Goal: Find specific page/section: Find specific page/section

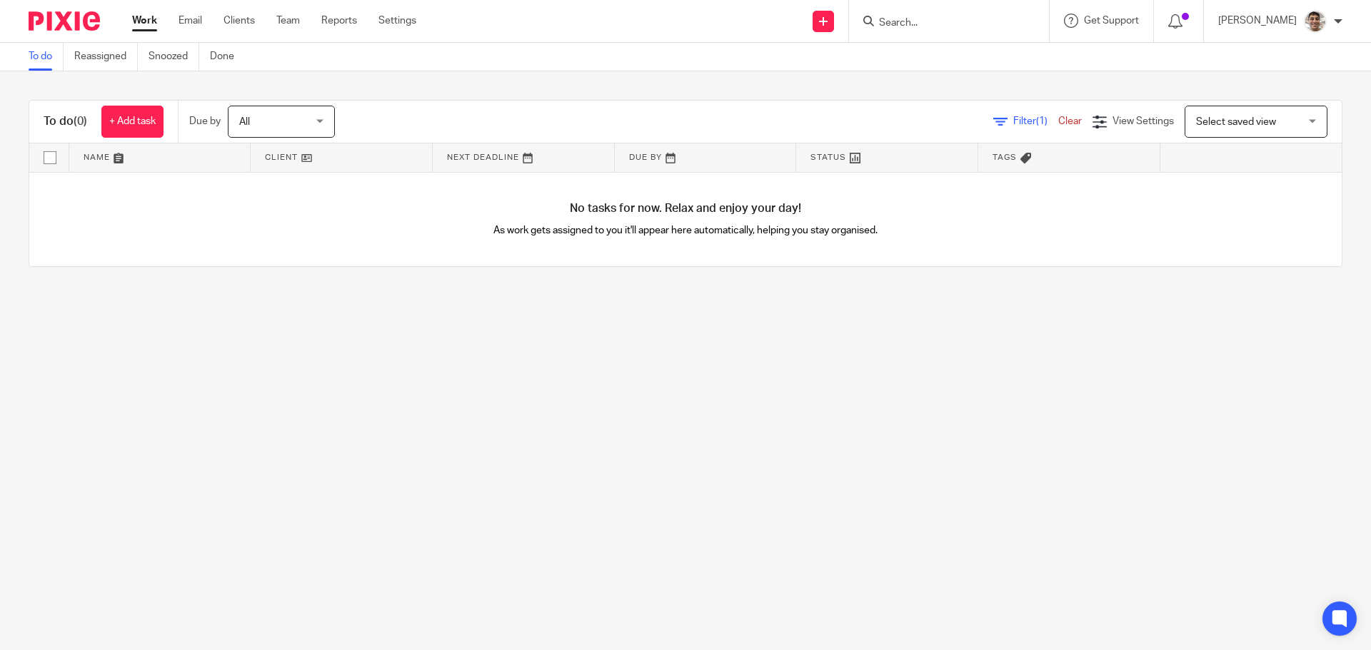
click at [977, 26] on input "Search" at bounding box center [942, 23] width 129 height 13
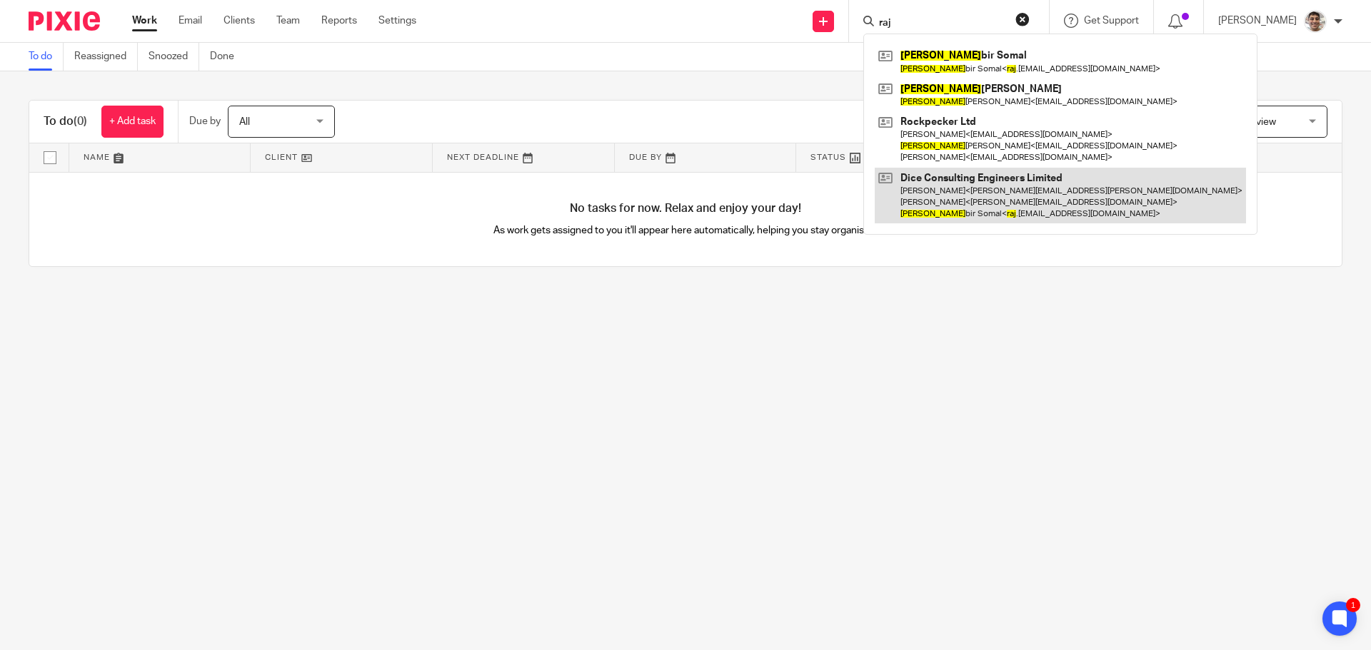
type input "raj"
click at [967, 180] on link at bounding box center [1060, 196] width 371 height 56
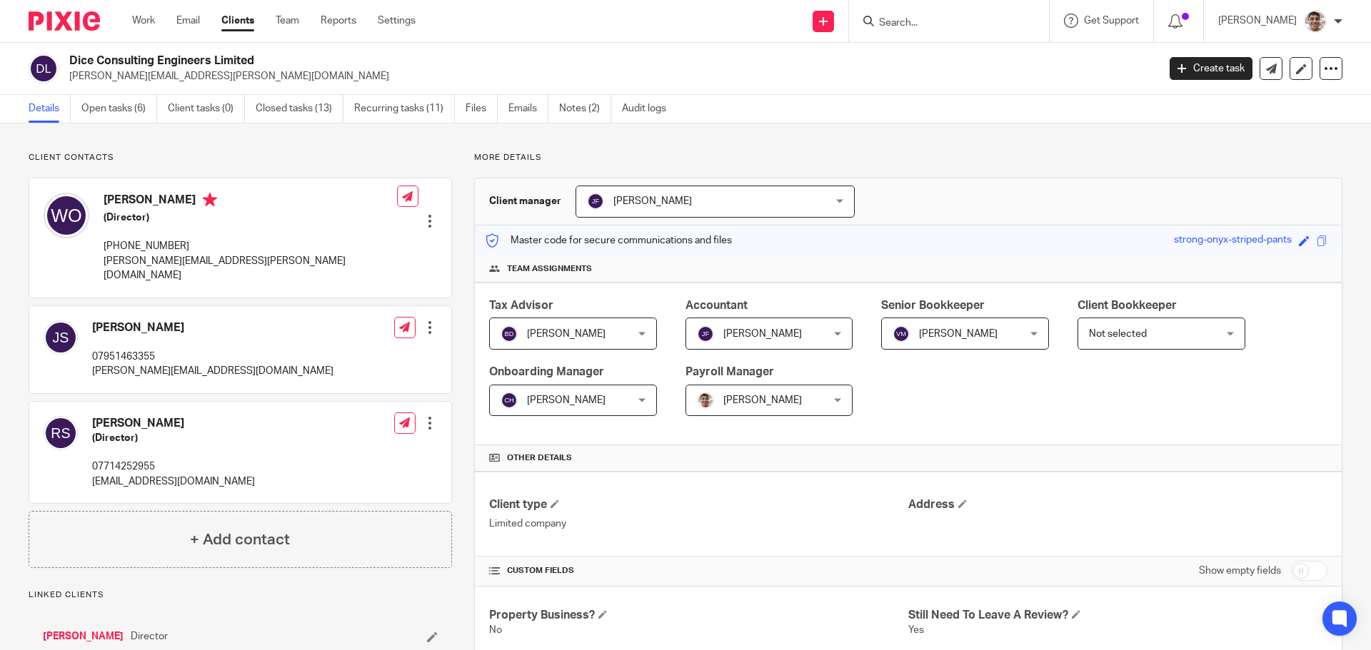
click at [114, 460] on p "07714252955" at bounding box center [173, 467] width 163 height 14
click at [805, 152] on p "More details" at bounding box center [908, 157] width 868 height 11
